Goal: Use online tool/utility

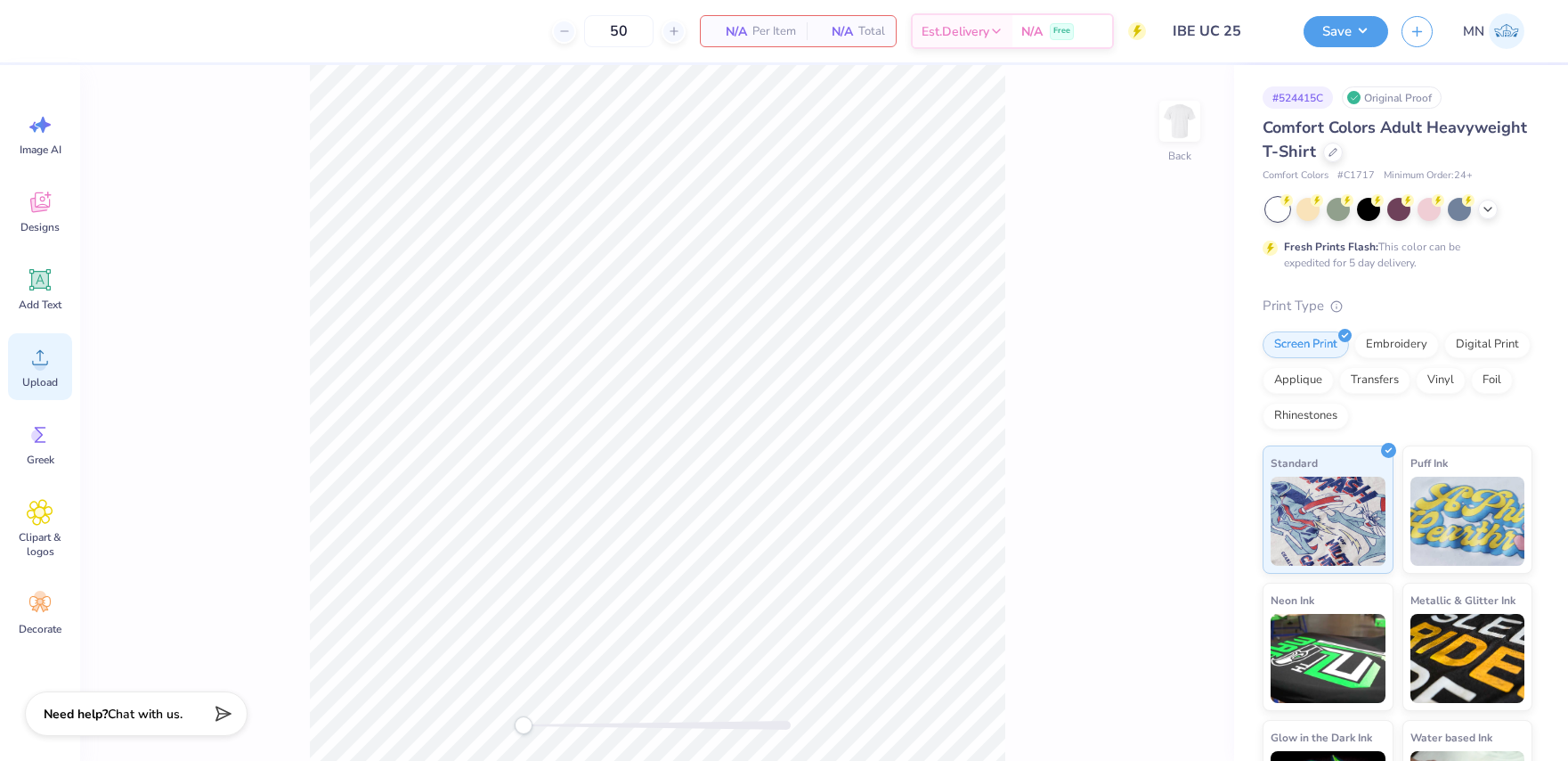
click at [37, 361] on circle at bounding box center [40, 364] width 13 height 13
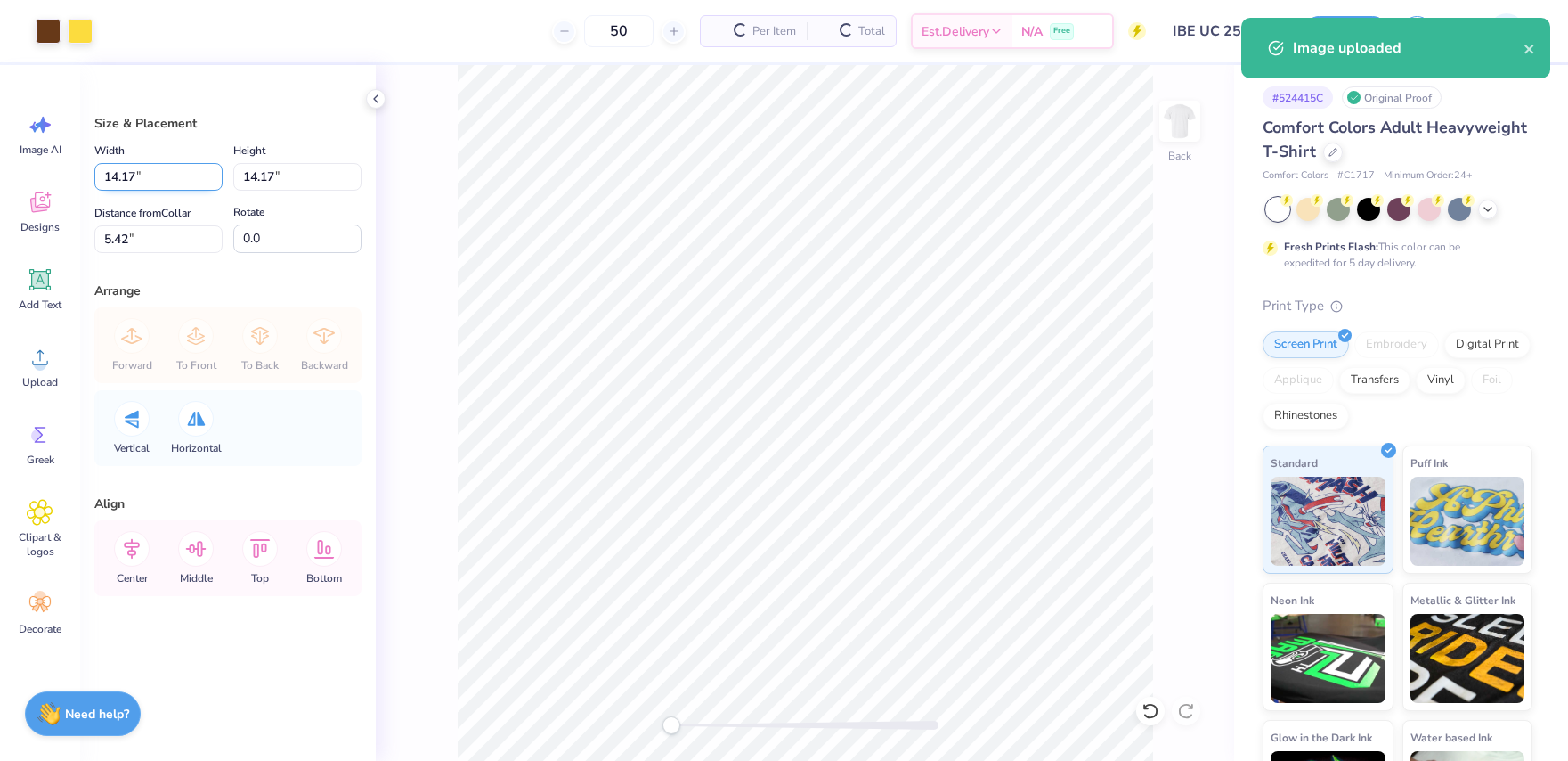
click at [163, 187] on input "14.17" at bounding box center [158, 177] width 129 height 28
click at [145, 172] on input "14.17" at bounding box center [158, 177] width 129 height 28
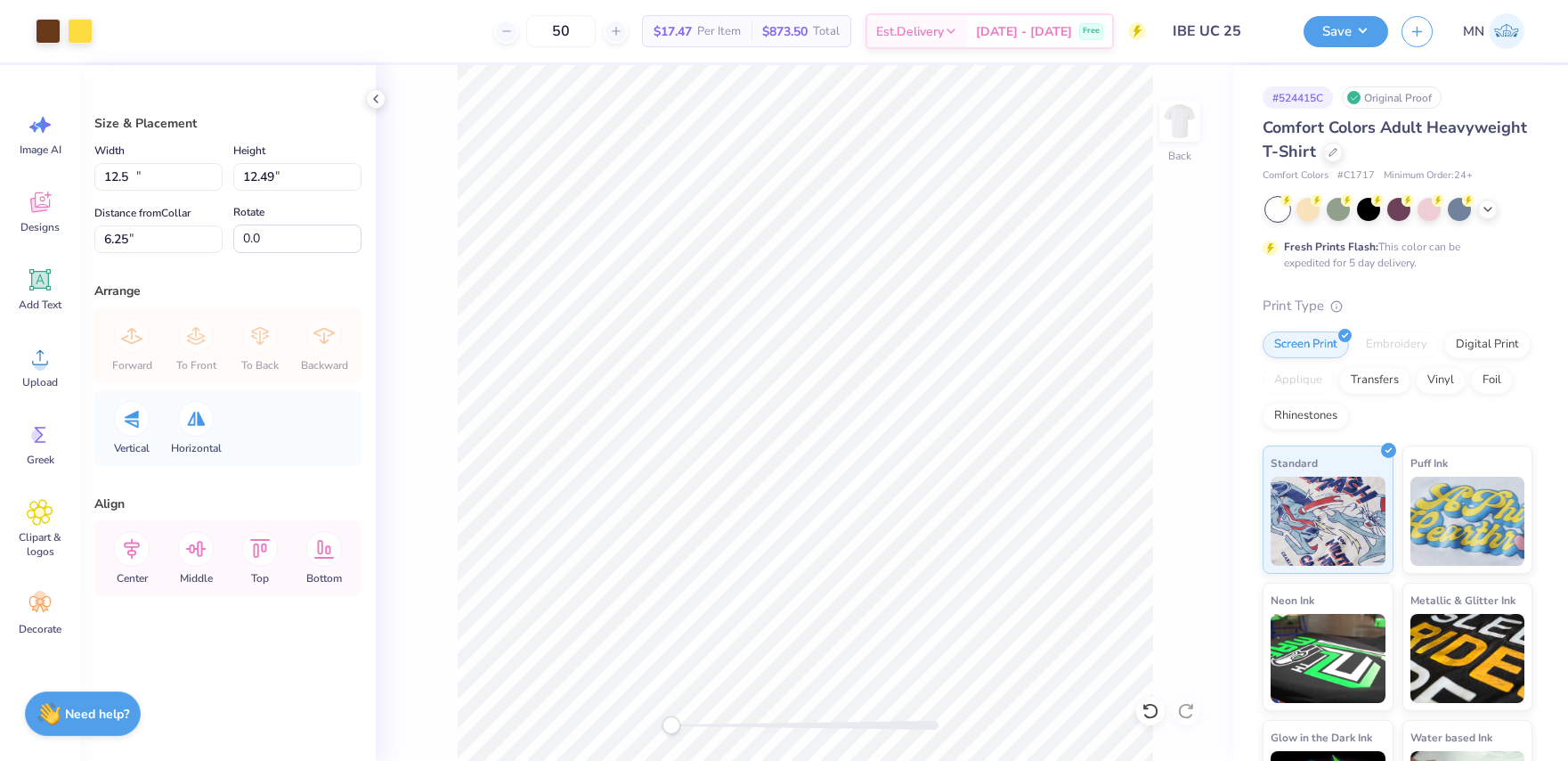
type input "12.50"
type input "12.49"
type input "6.25"
click at [156, 240] on input "6.25" at bounding box center [158, 239] width 129 height 28
type input "3"
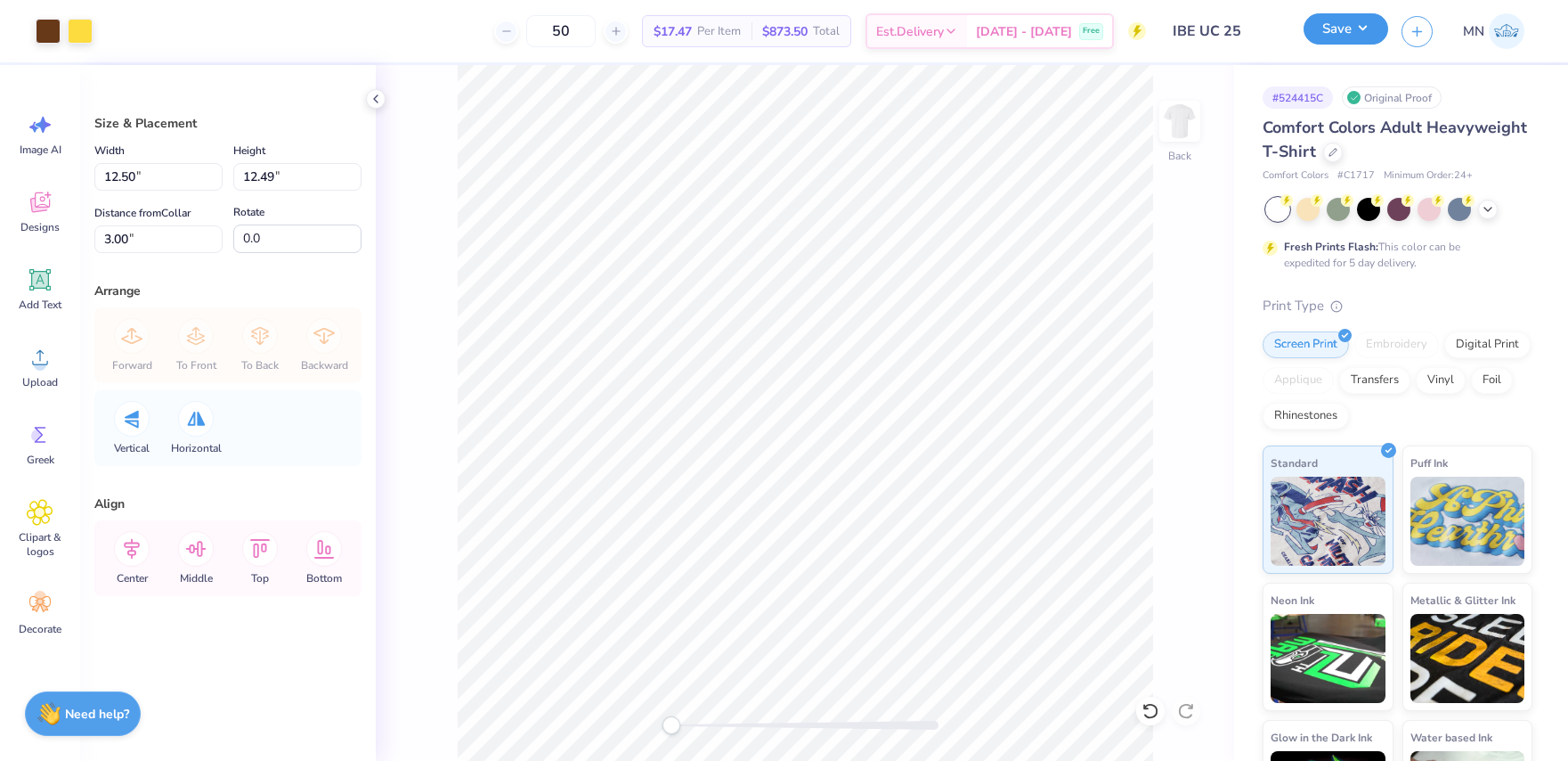
click at [1332, 39] on button "Save" at bounding box center [1346, 30] width 85 height 32
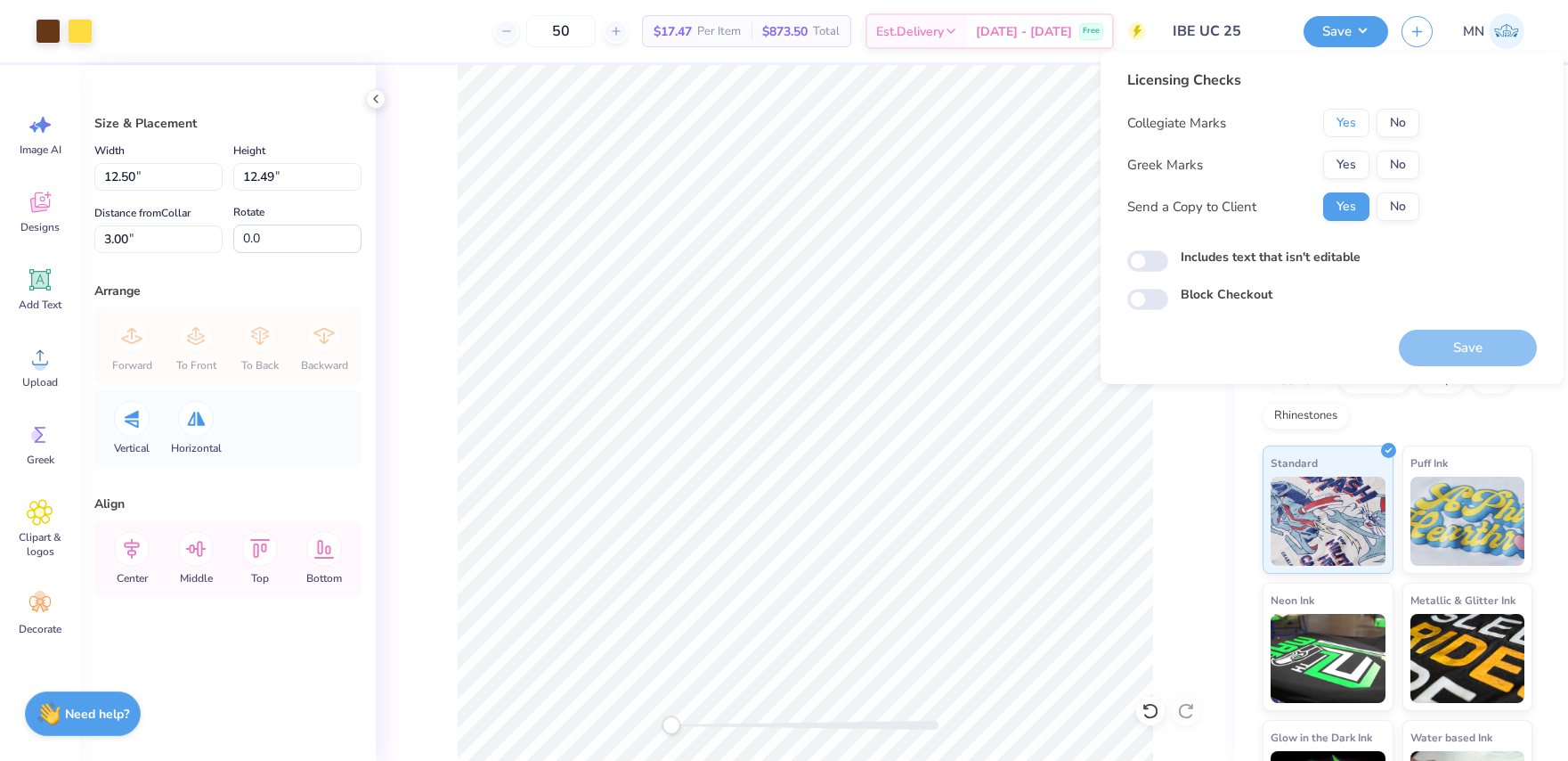
drag, startPoint x: 1340, startPoint y: 125, endPoint x: 1340, endPoint y: 146, distance: 21.0
click at [1340, 125] on button "Yes" at bounding box center [1345, 123] width 46 height 29
drag, startPoint x: 1392, startPoint y: 167, endPoint x: 1422, endPoint y: 303, distance: 139.3
click at [1392, 167] on button "No" at bounding box center [1397, 164] width 43 height 29
click at [1465, 356] on button "Save" at bounding box center [1468, 347] width 138 height 37
